Goal: Task Accomplishment & Management: Check status

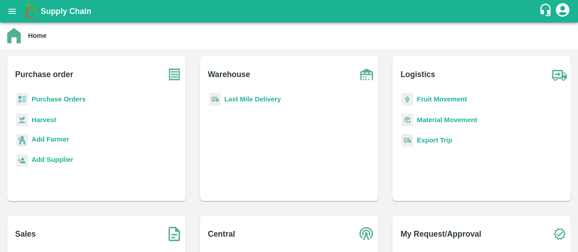
click at [51, 97] on b "Purchase Orders" at bounding box center [59, 99] width 54 height 7
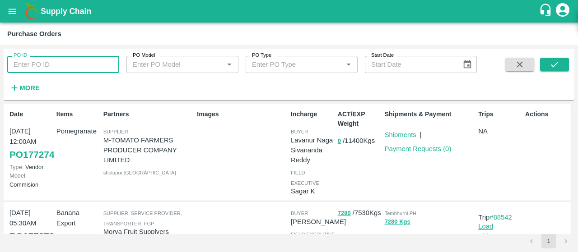
click at [82, 57] on input "PO ID" at bounding box center [63, 64] width 112 height 17
paste input "173590"
type input "173590"
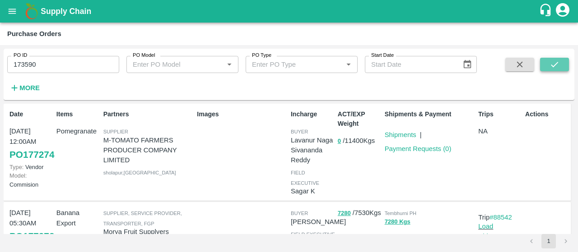
click at [550, 61] on icon "submit" at bounding box center [554, 65] width 10 height 10
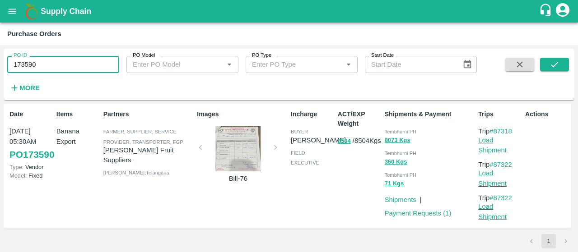
drag, startPoint x: 80, startPoint y: 61, endPoint x: 0, endPoint y: 76, distance: 81.2
click at [0, 76] on div "PO ID 173590 PO ID PO Model PO Model   * PO Type PO Type   * Start Date Start D…" at bounding box center [289, 148] width 578 height 207
paste input "text"
type input "175420"
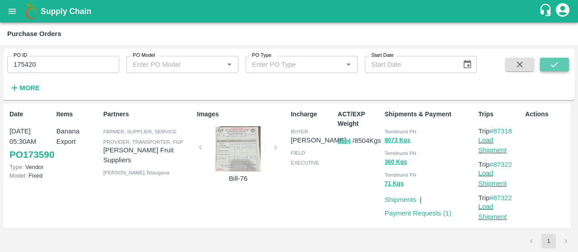
click at [552, 60] on icon "submit" at bounding box center [554, 65] width 10 height 10
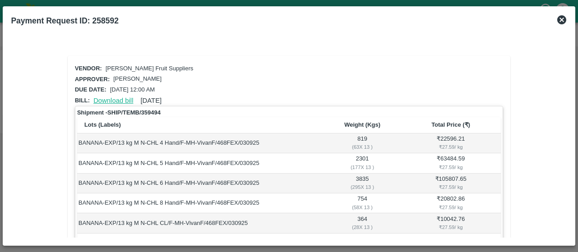
click at [106, 99] on link "Download bill" at bounding box center [113, 100] width 40 height 7
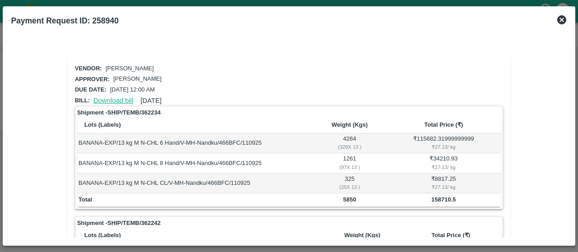
click at [115, 98] on link "Download bill" at bounding box center [113, 100] width 40 height 7
